Goal: Communication & Community: Answer question/provide support

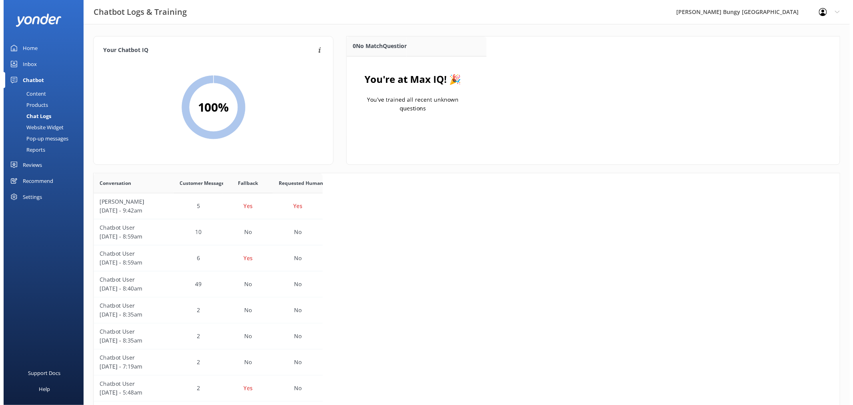
scroll to position [273, 740]
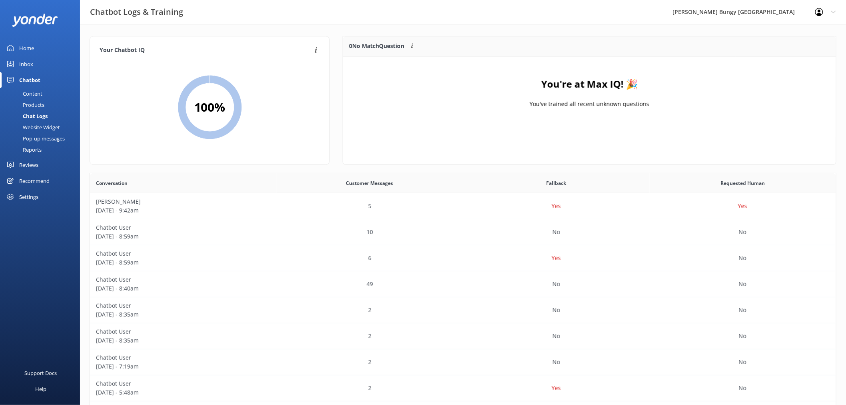
click at [30, 62] on div "Inbox" at bounding box center [26, 64] width 14 height 16
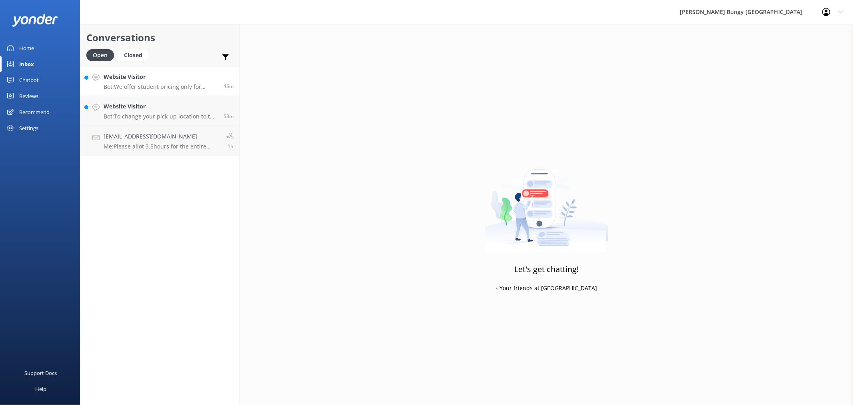
click at [203, 77] on h4 "Website Visitor" at bounding box center [161, 76] width 114 height 9
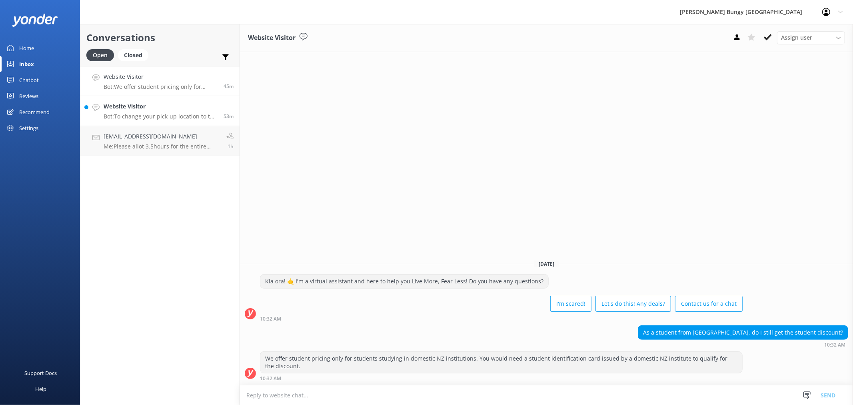
click at [218, 103] on div "53m" at bounding box center [225, 111] width 16 height 18
click at [700, 386] on textarea at bounding box center [546, 395] width 613 height 20
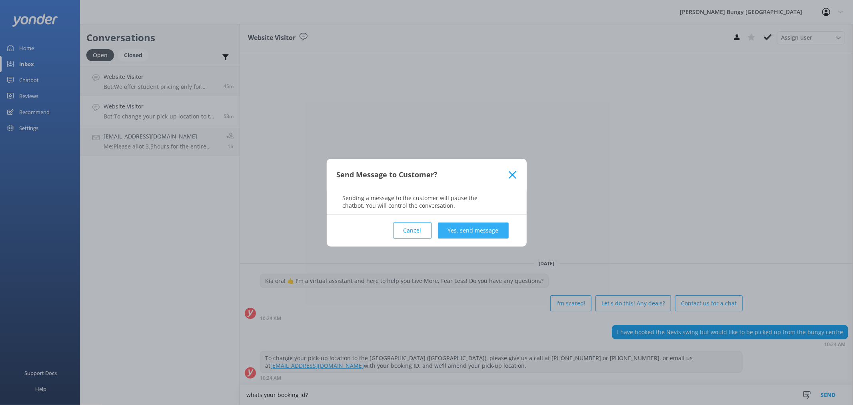
type textarea "whats your booking id?"
click at [489, 229] on button "Yes, send message" at bounding box center [473, 230] width 71 height 16
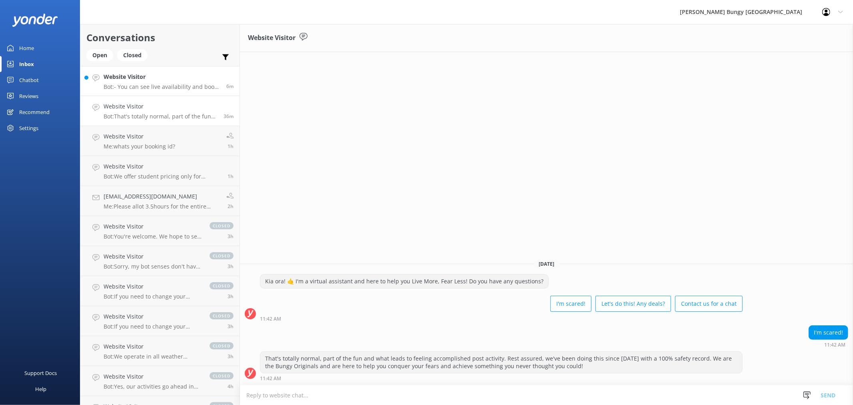
click at [171, 79] on h4 "Website Visitor" at bounding box center [162, 76] width 117 height 9
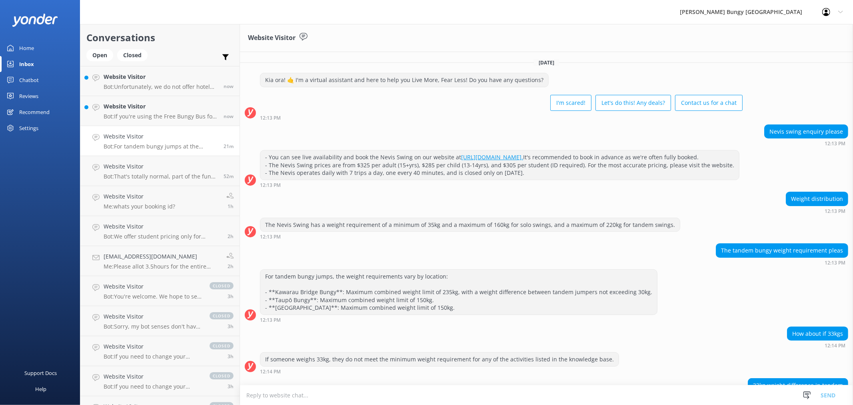
scroll to position [53, 0]
